Goal: Find specific page/section: Find specific page/section

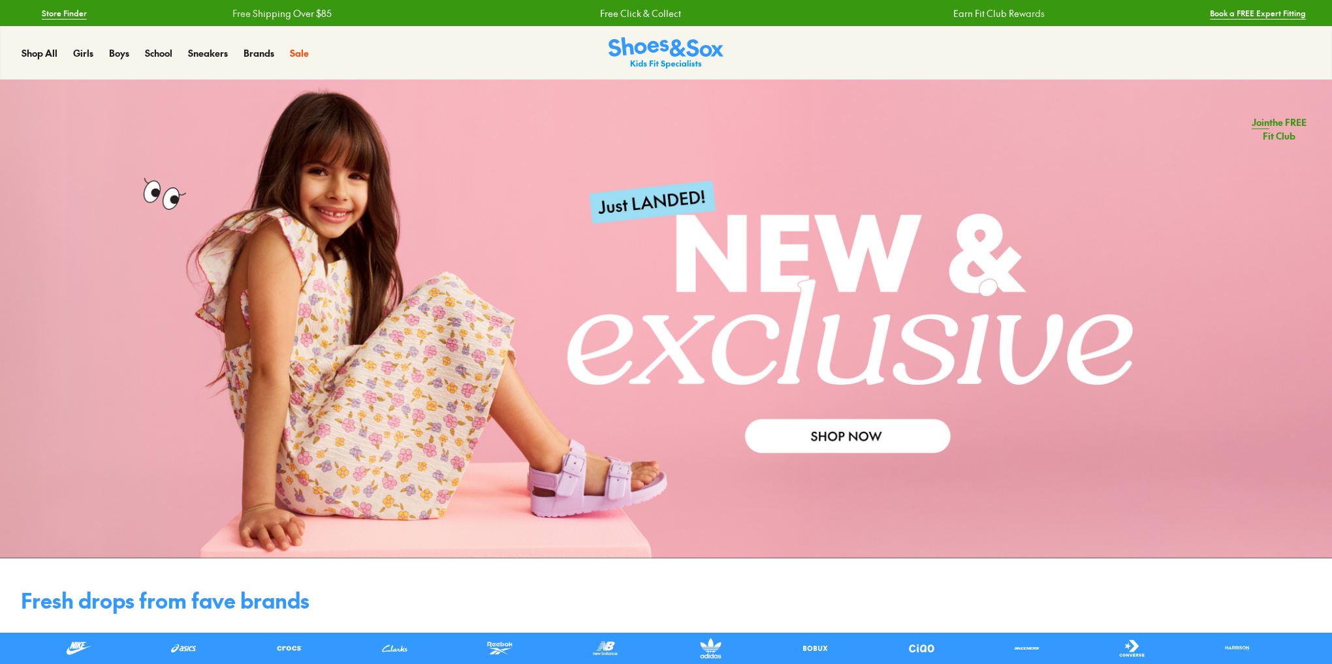
click at [379, 236] on link at bounding box center [666, 319] width 1332 height 479
click at [201, 254] on link at bounding box center [666, 319] width 1332 height 479
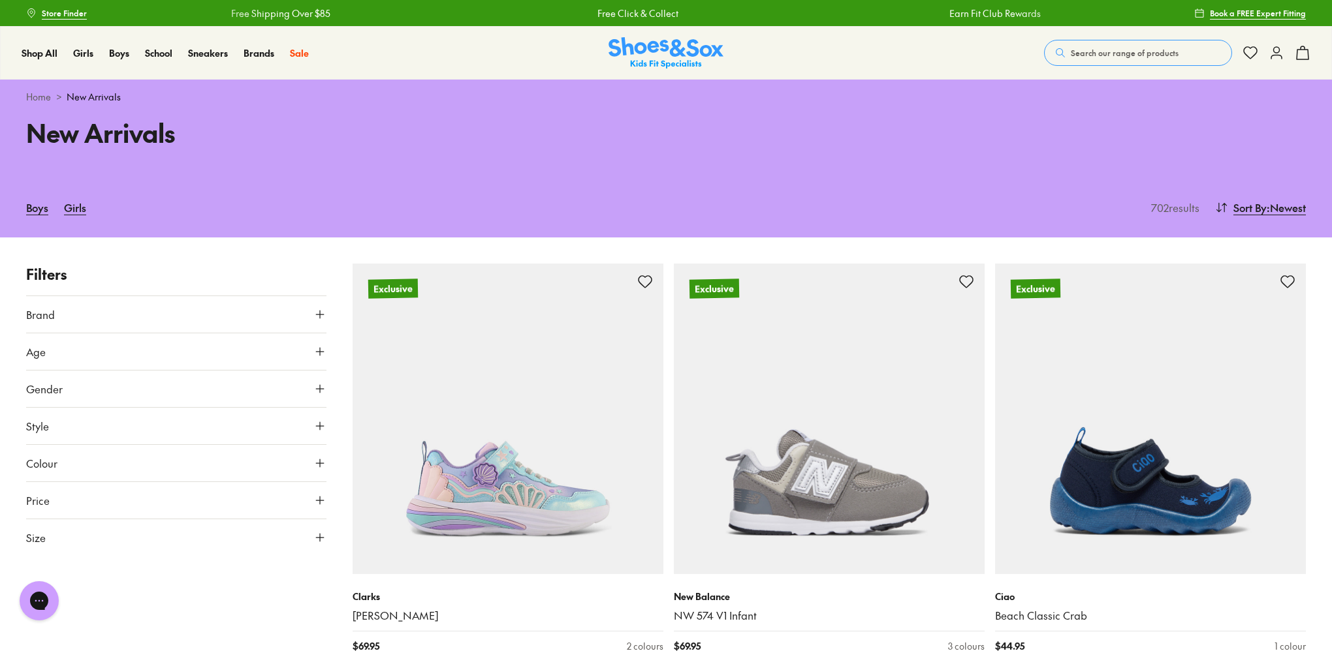
click at [85, 347] on button "Age" at bounding box center [176, 352] width 300 height 37
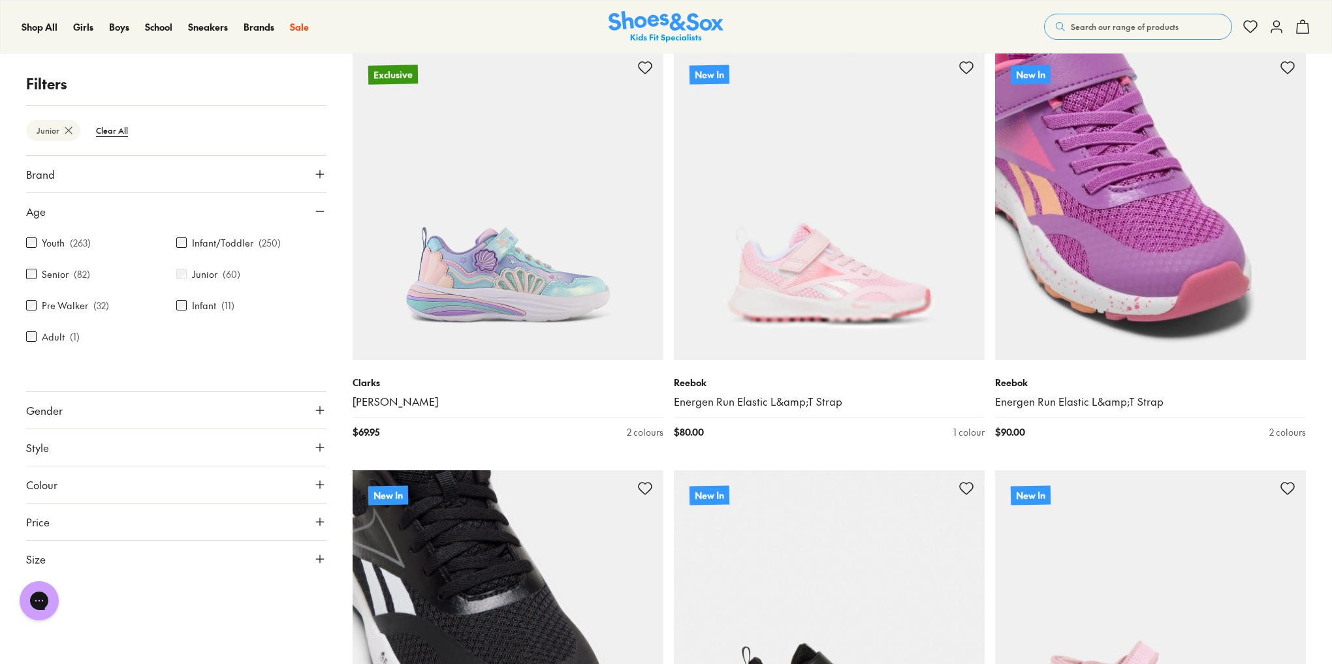
scroll to position [238, 0]
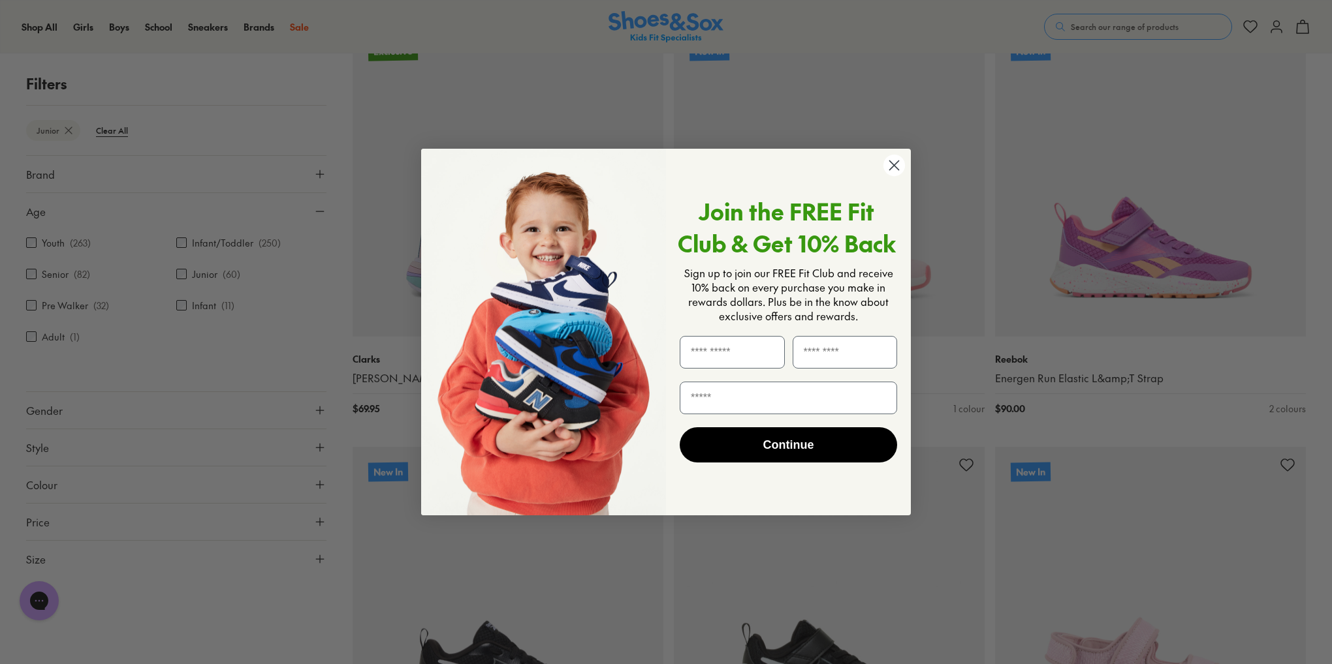
click at [188, 399] on div "Close dialog Join the FREE Fit Club & Get 10% Back Sign up to join our FREE Fit…" at bounding box center [666, 332] width 1332 height 664
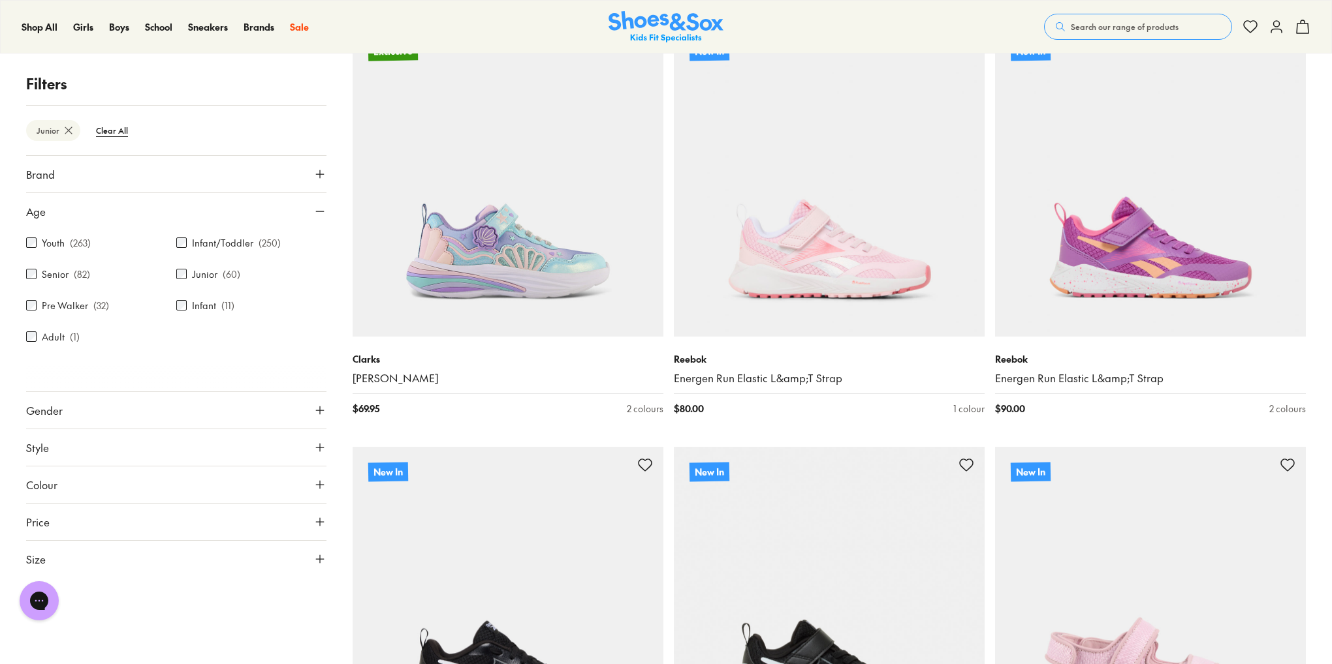
click at [235, 401] on button "Gender" at bounding box center [176, 410] width 300 height 37
click at [238, 448] on label "Boys" at bounding box center [213, 449] width 74 height 24
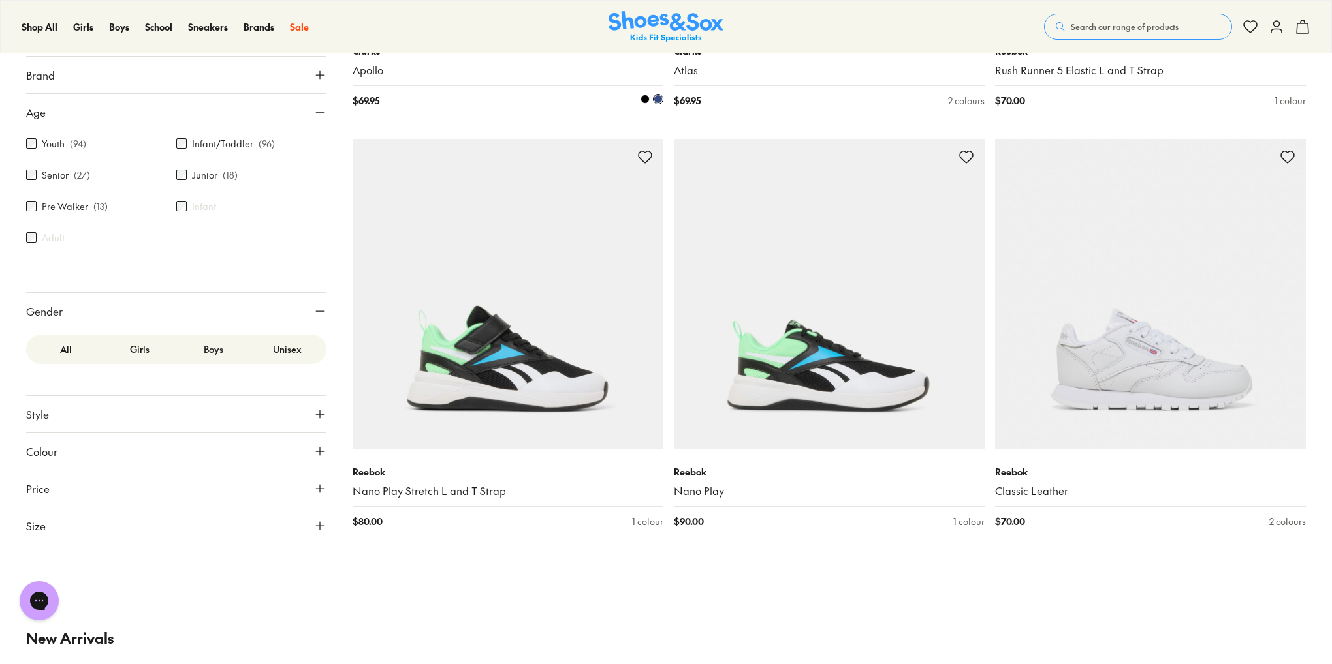
scroll to position [2853, 0]
